Goal: Task Accomplishment & Management: Use online tool/utility

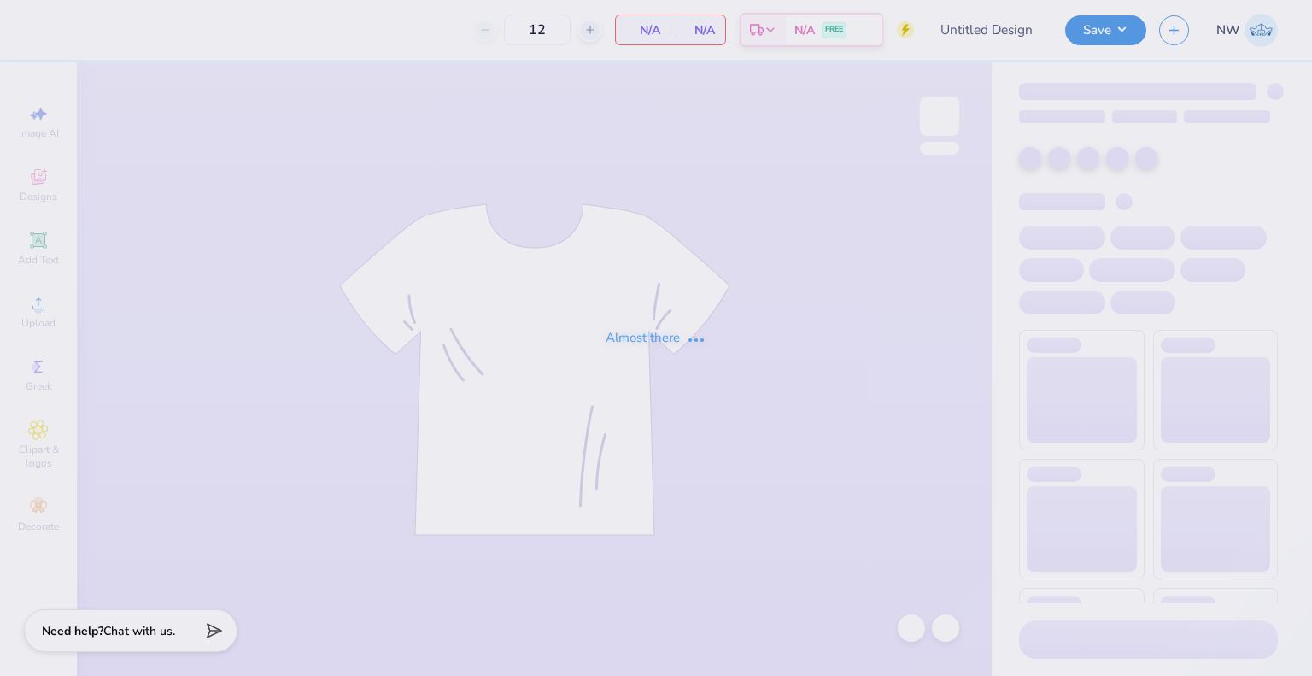
type input "[PERSON_NAME] Marine Cruise Shirts"
type input "225"
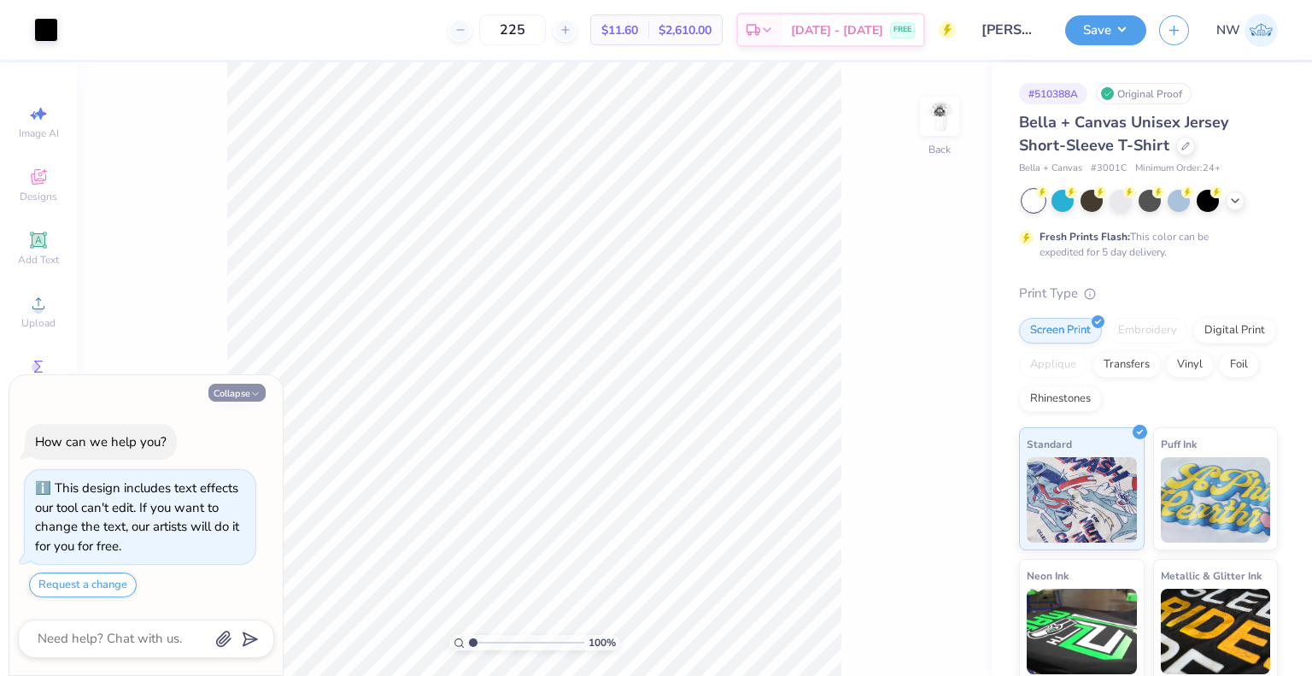
click at [220, 390] on button "Collapse" at bounding box center [236, 393] width 57 height 18
type textarea "x"
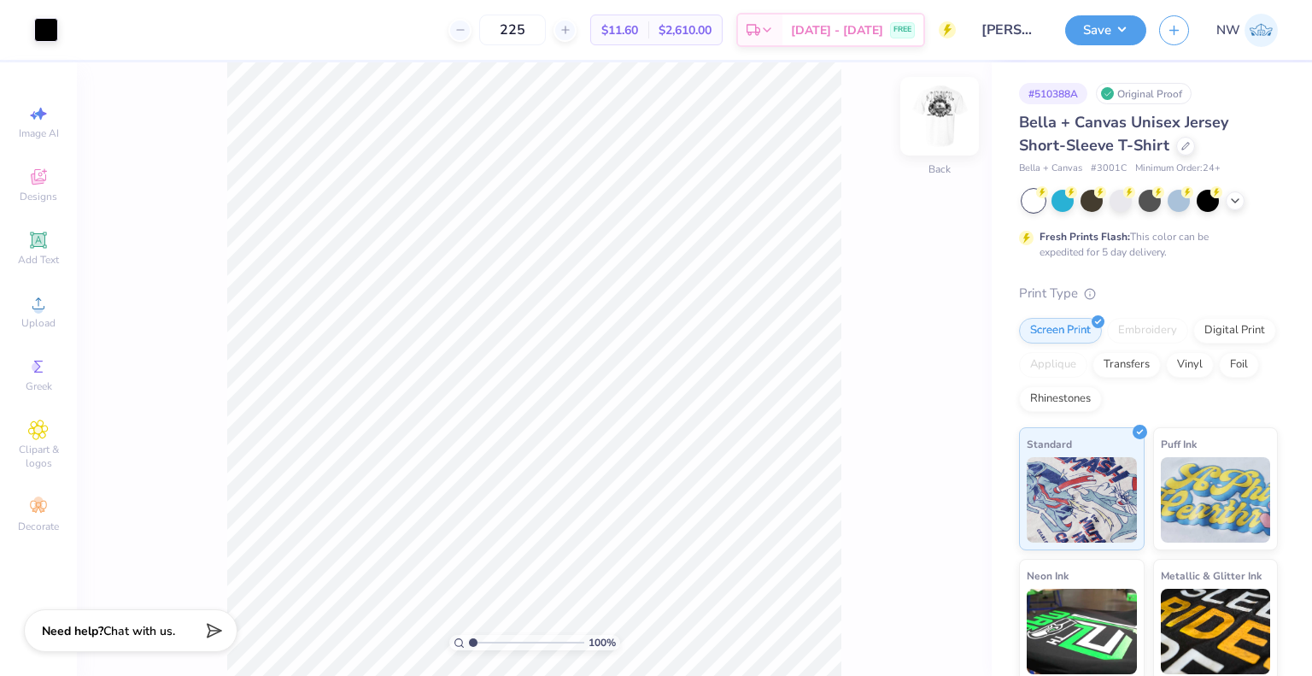
click at [943, 115] on img at bounding box center [939, 116] width 68 height 68
click at [47, 38] on div at bounding box center [46, 28] width 24 height 24
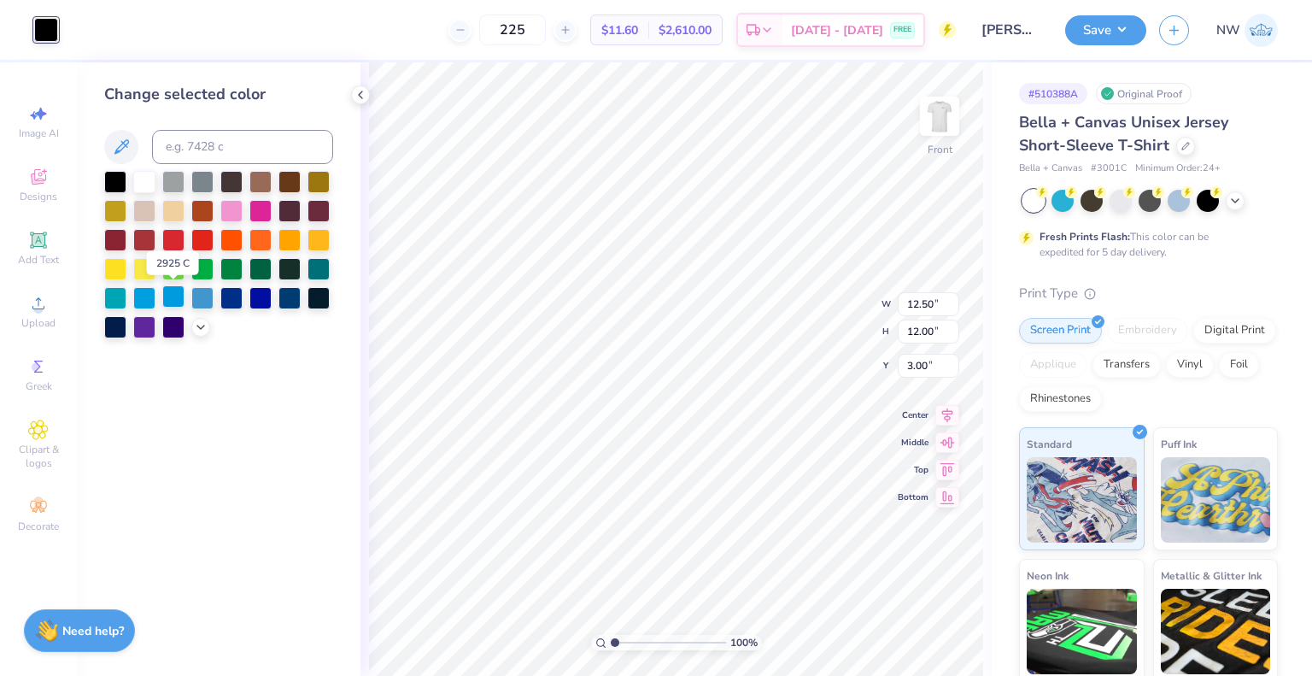
click at [175, 297] on div at bounding box center [173, 296] width 22 height 22
click at [935, 126] on img at bounding box center [939, 116] width 68 height 68
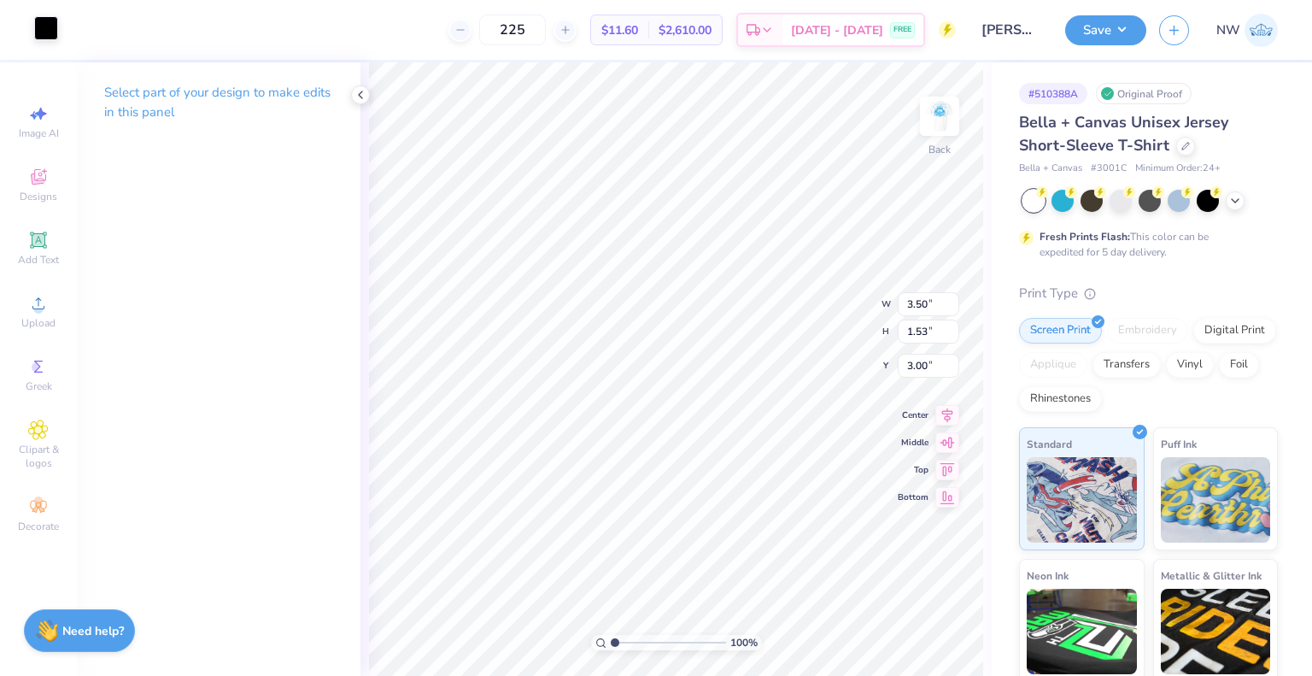
click at [43, 37] on div at bounding box center [46, 28] width 24 height 24
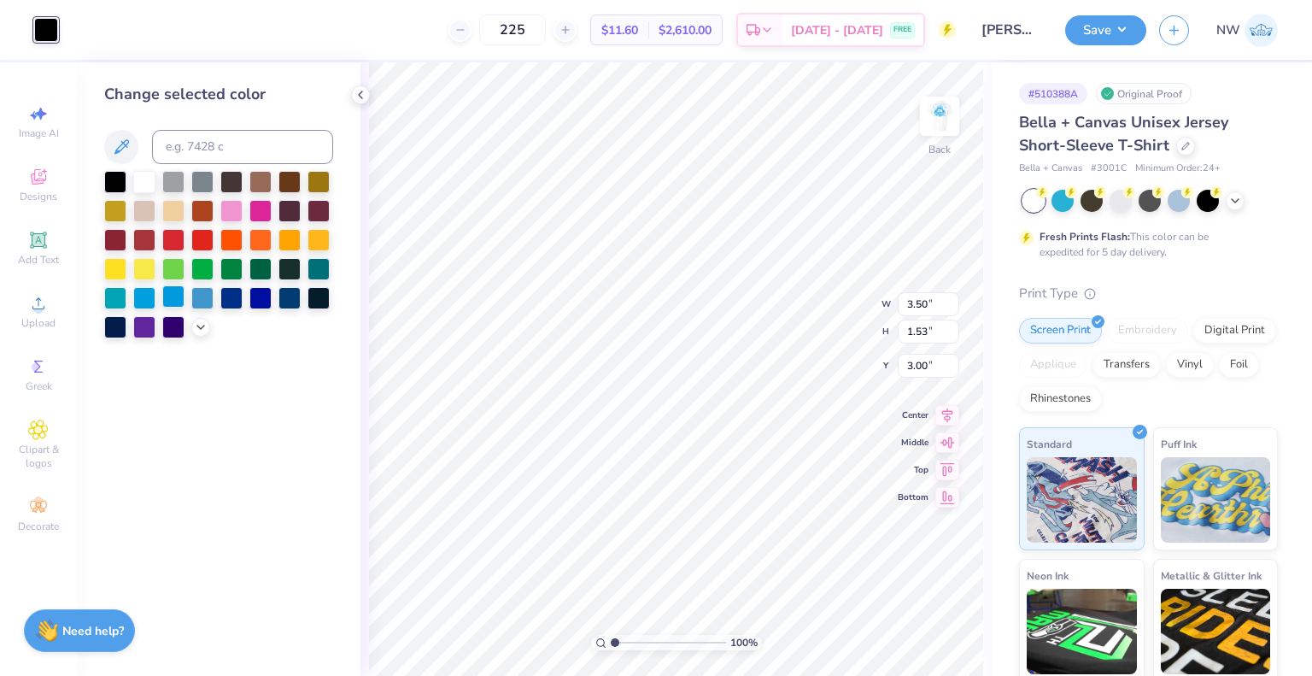
click at [171, 298] on div at bounding box center [173, 296] width 22 height 22
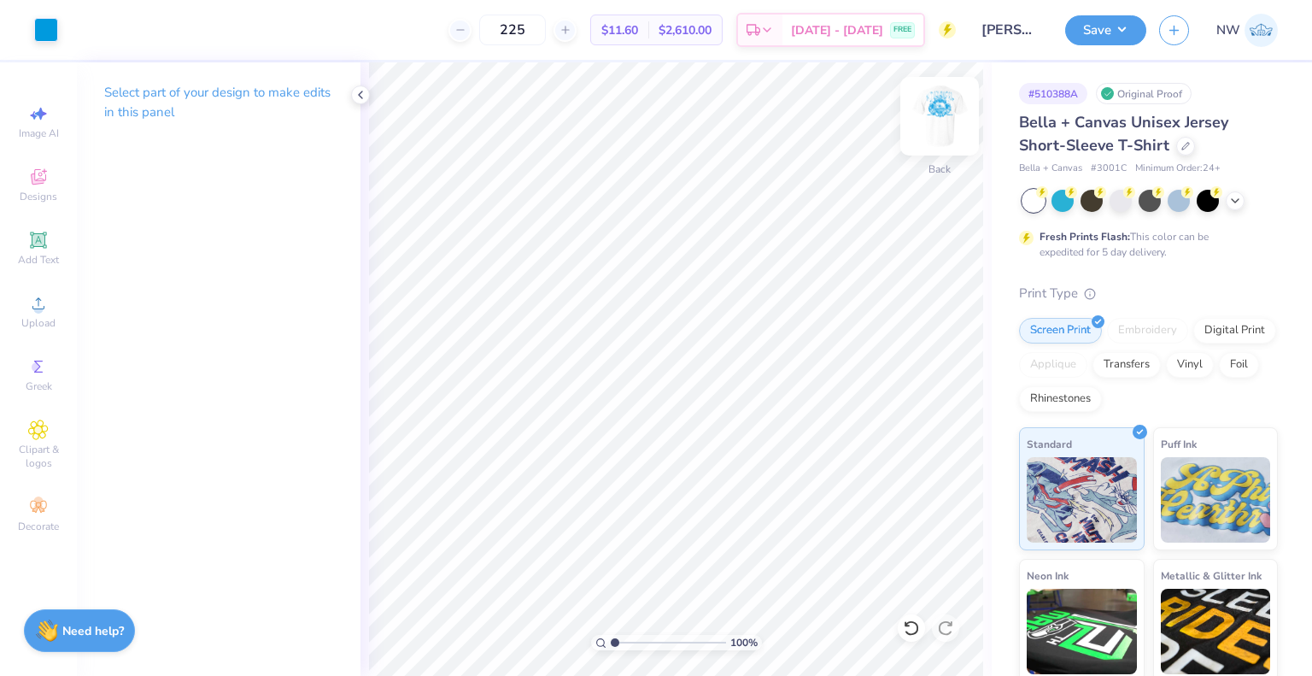
click at [934, 111] on img at bounding box center [939, 116] width 68 height 68
click at [1090, 47] on div "Save NW" at bounding box center [1188, 30] width 247 height 60
click at [1096, 30] on button "Save" at bounding box center [1105, 28] width 81 height 30
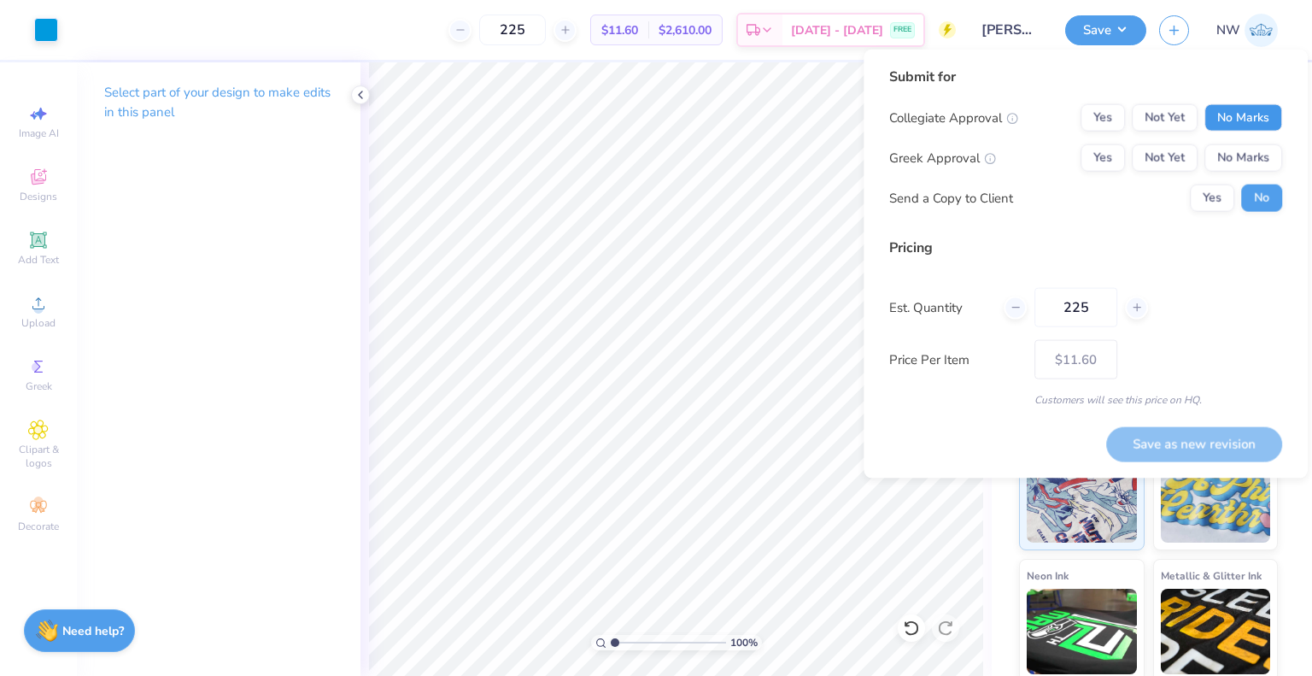
click at [1253, 116] on button "No Marks" at bounding box center [1243, 117] width 78 height 27
click at [1256, 153] on button "No Marks" at bounding box center [1243, 157] width 78 height 27
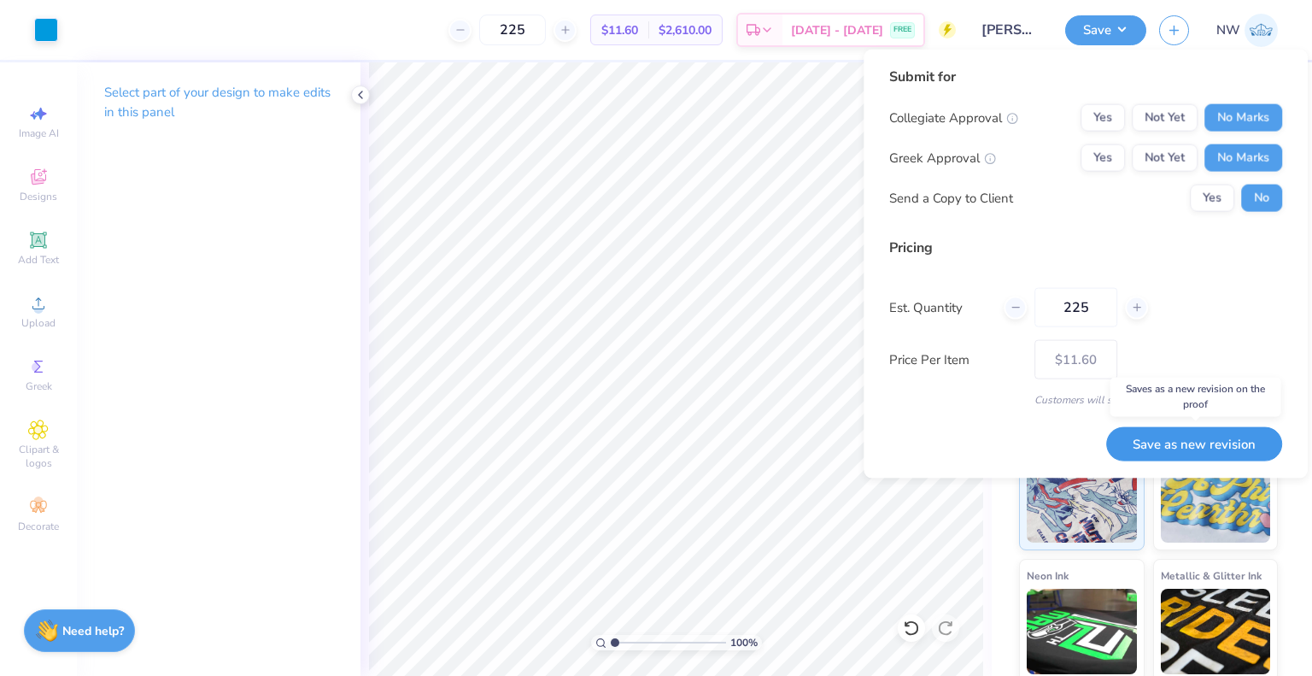
click at [1174, 448] on button "Save as new revision" at bounding box center [1194, 443] width 176 height 34
type input "$11.60"
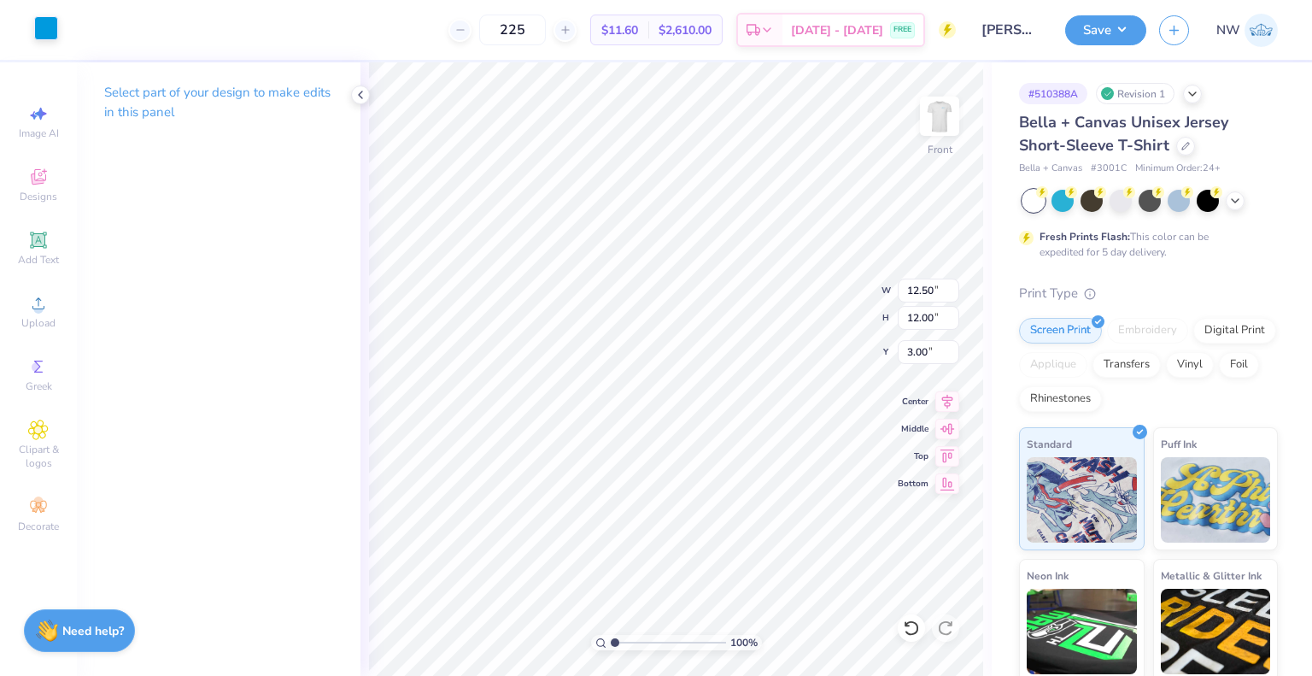
click at [53, 30] on div at bounding box center [46, 28] width 24 height 24
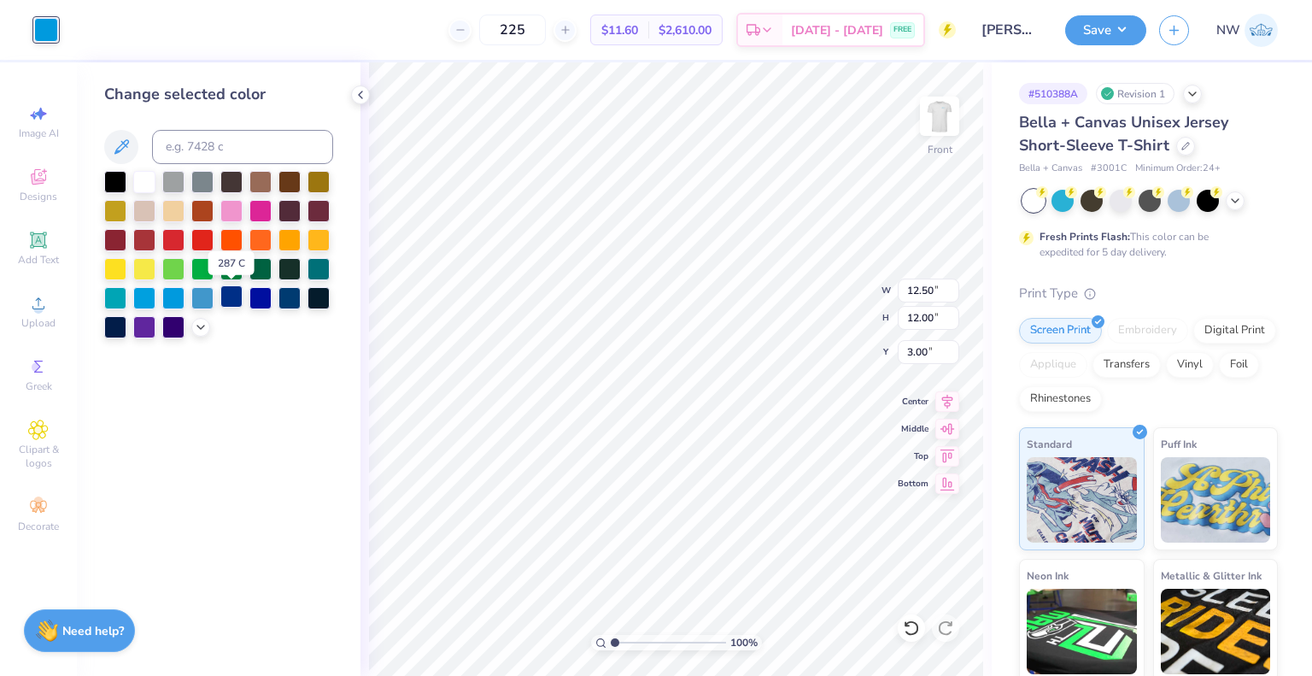
click at [236, 300] on div at bounding box center [231, 296] width 22 height 22
click at [946, 114] on img at bounding box center [939, 116] width 68 height 68
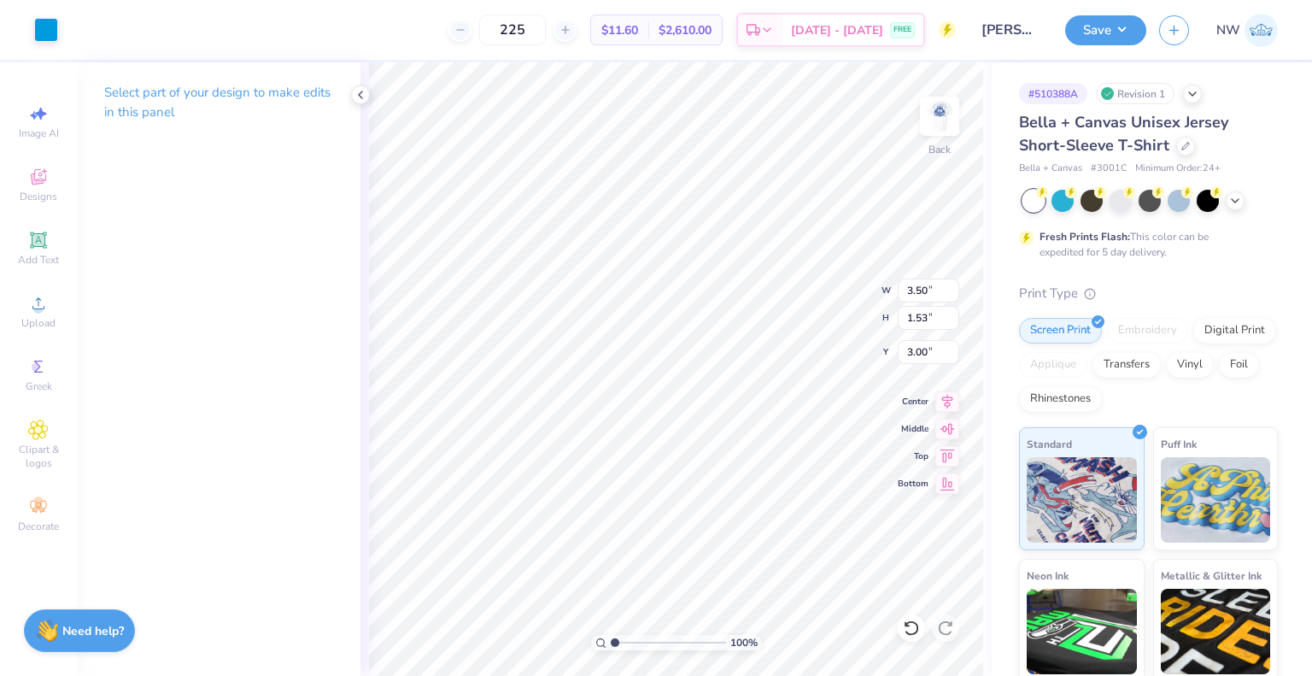
click at [28, 21] on div "Art colors" at bounding box center [29, 30] width 58 height 60
click at [41, 27] on div at bounding box center [46, 28] width 24 height 24
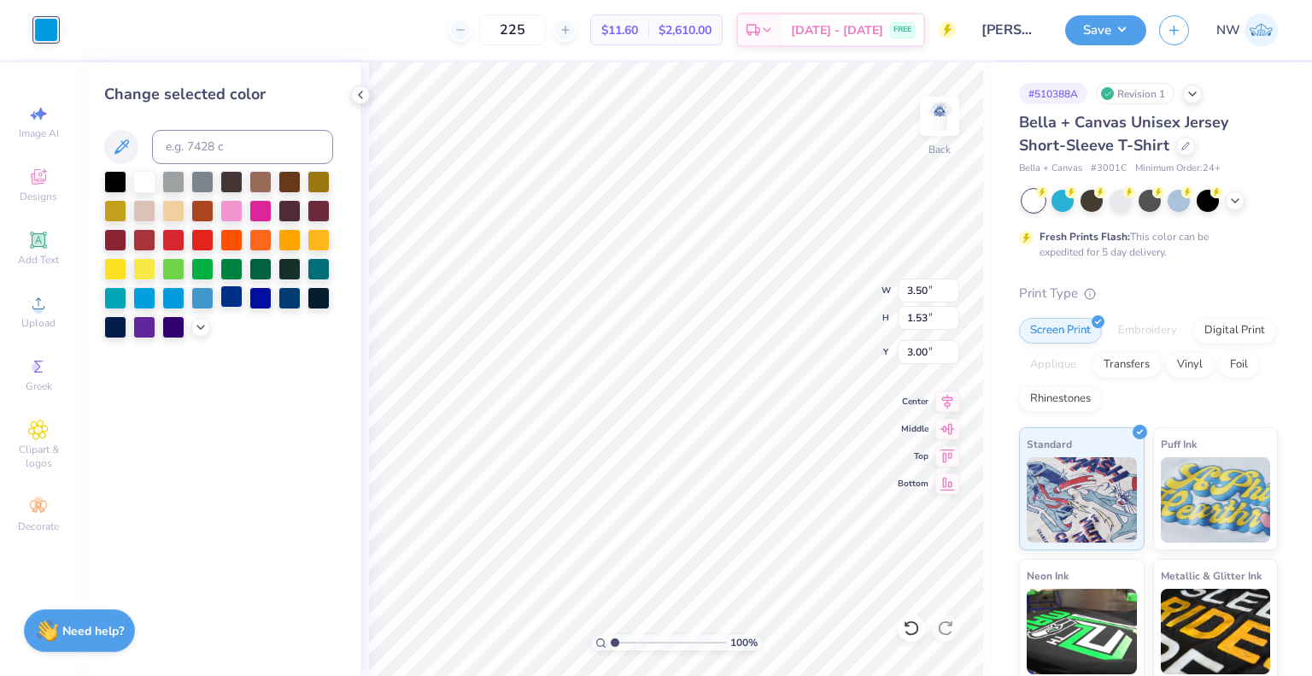
click at [229, 296] on div at bounding box center [231, 296] width 22 height 22
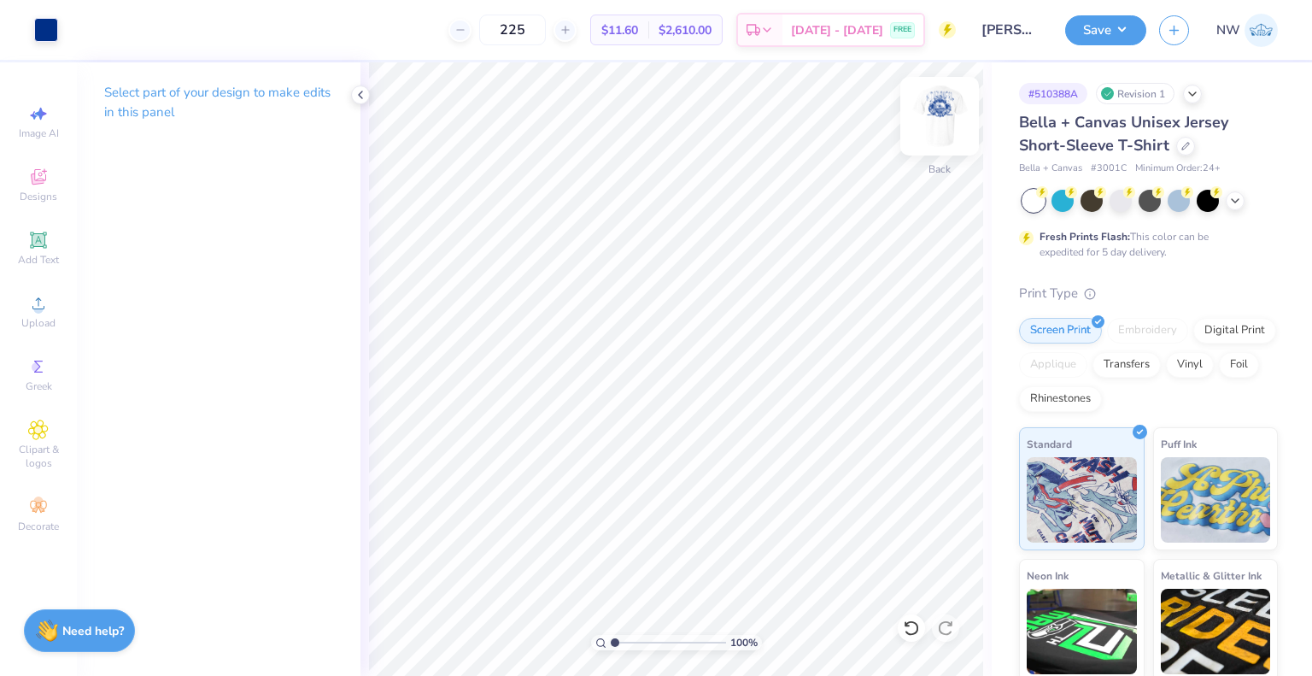
click at [936, 115] on img at bounding box center [939, 116] width 68 height 68
click at [1117, 30] on button "Save" at bounding box center [1105, 28] width 81 height 30
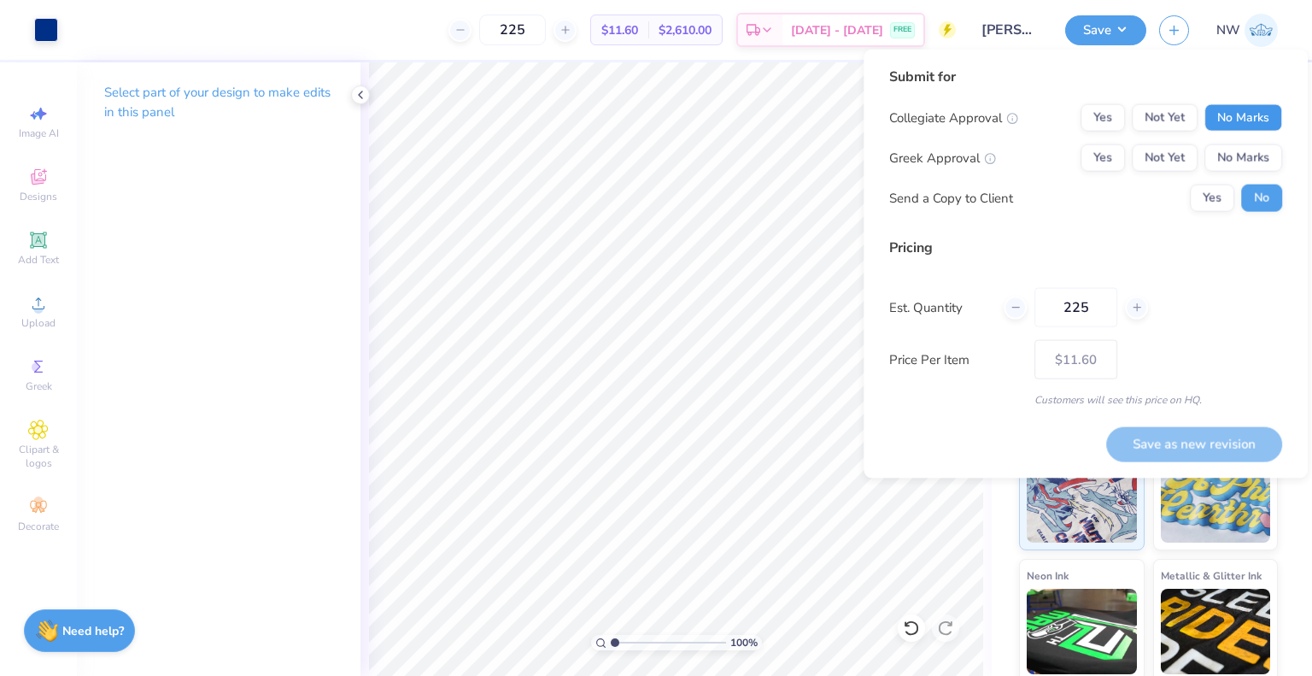
click at [1241, 113] on button "No Marks" at bounding box center [1243, 117] width 78 height 27
click at [1248, 150] on button "No Marks" at bounding box center [1243, 157] width 78 height 27
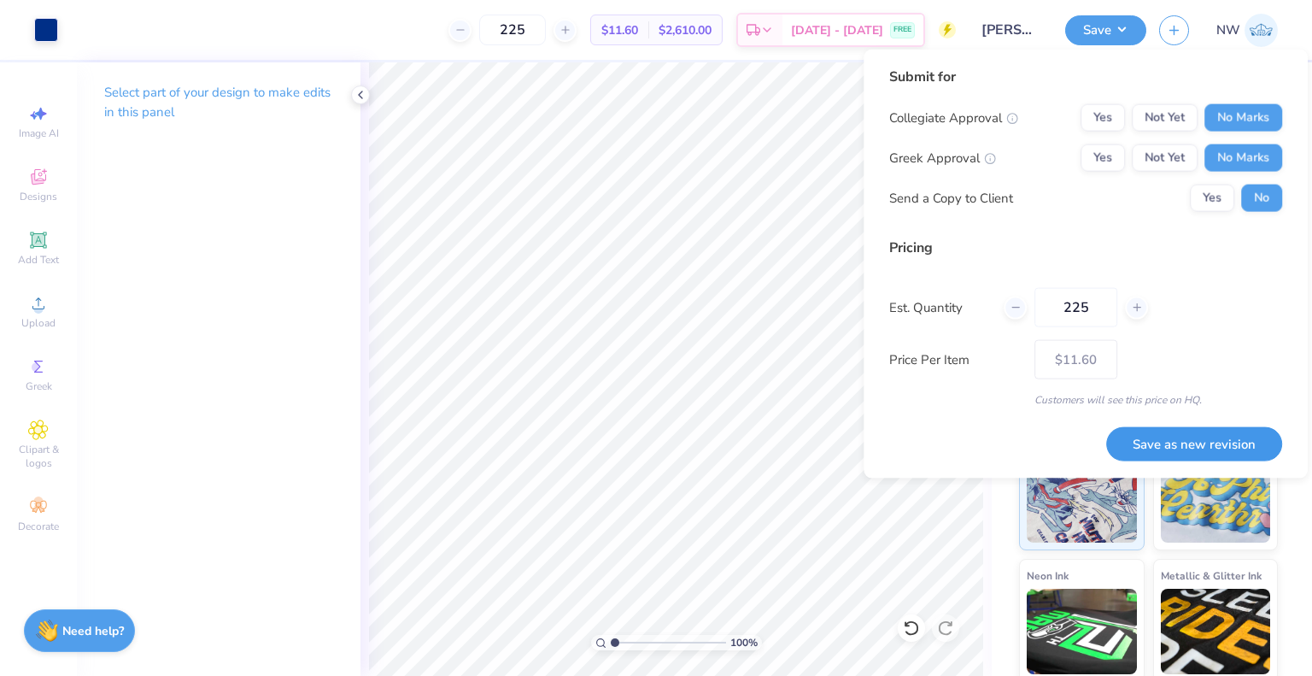
click at [1210, 436] on button "Save as new revision" at bounding box center [1194, 443] width 176 height 34
type input "$11.60"
